Goal: Transaction & Acquisition: Purchase product/service

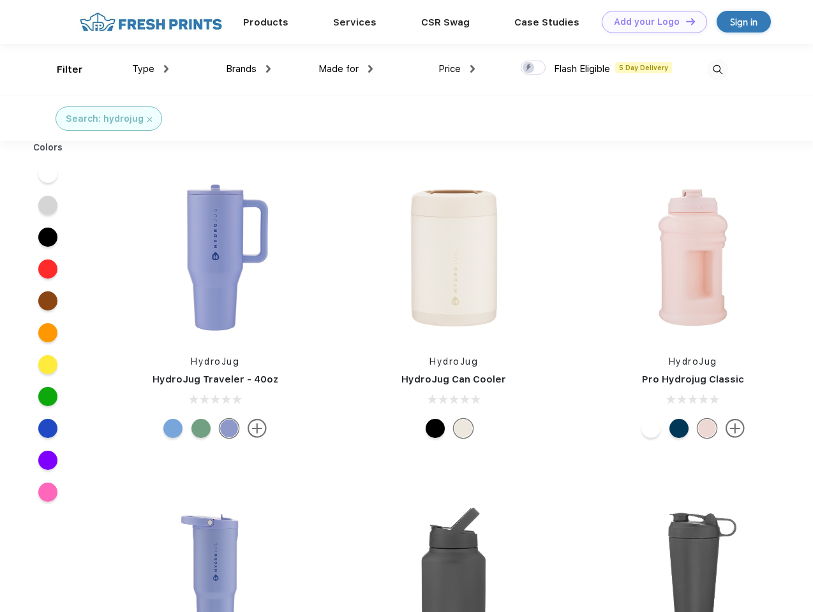
scroll to position [1, 0]
click at [649, 22] on link "Add your Logo Design Tool" at bounding box center [654, 22] width 105 height 22
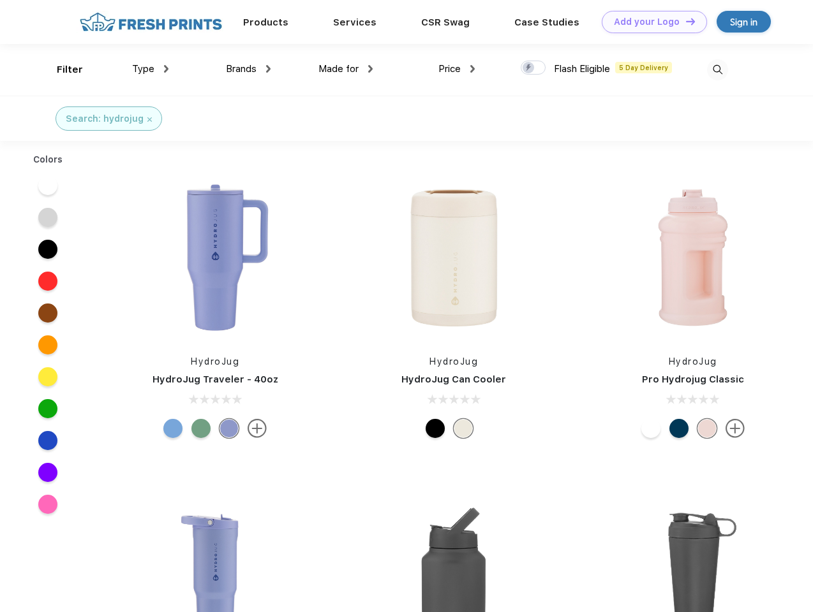
click at [0, 0] on div "Design Tool" at bounding box center [0, 0] width 0 height 0
click at [684, 21] on link "Add your Logo Design Tool" at bounding box center [654, 22] width 105 height 22
click at [61, 70] on div "Filter" at bounding box center [70, 70] width 26 height 15
click at [151, 69] on span "Type" at bounding box center [143, 68] width 22 height 11
click at [248, 69] on span "Brands" at bounding box center [241, 68] width 31 height 11
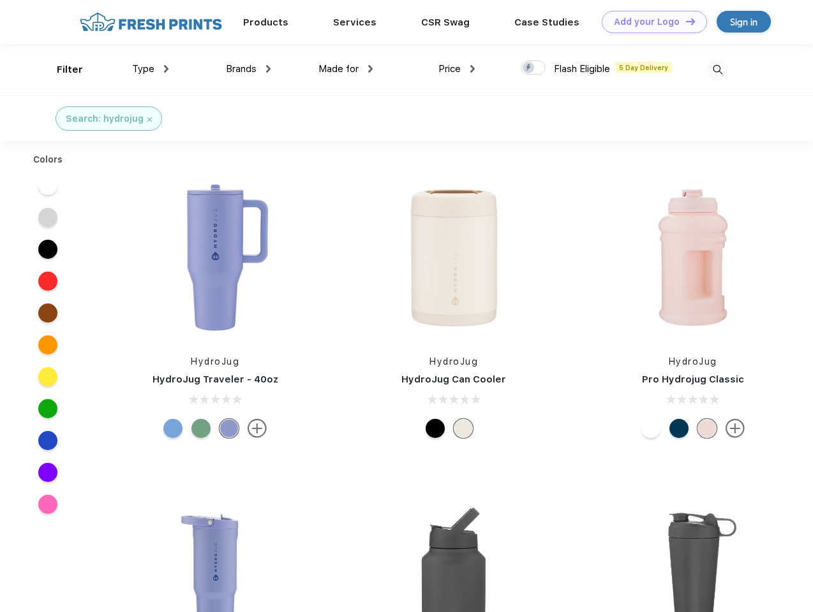
click at [346, 69] on span "Made for" at bounding box center [338, 68] width 40 height 11
click at [457, 69] on span "Price" at bounding box center [449, 68] width 22 height 11
click at [533, 68] on div at bounding box center [533, 68] width 25 height 14
click at [529, 68] on input "checkbox" at bounding box center [525, 64] width 8 height 8
click at [717, 70] on img at bounding box center [717, 69] width 21 height 21
